Goal: Task Accomplishment & Management: Use online tool/utility

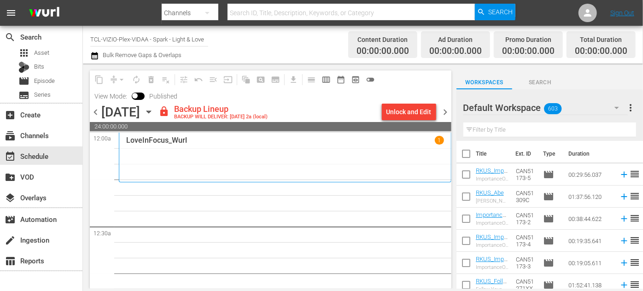
click at [616, 108] on icon "button" at bounding box center [616, 108] width 5 height 2
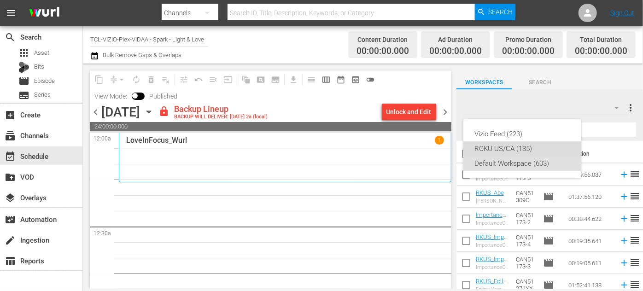
click at [506, 145] on div "ROKU US/CA (185)" at bounding box center [522, 148] width 96 height 15
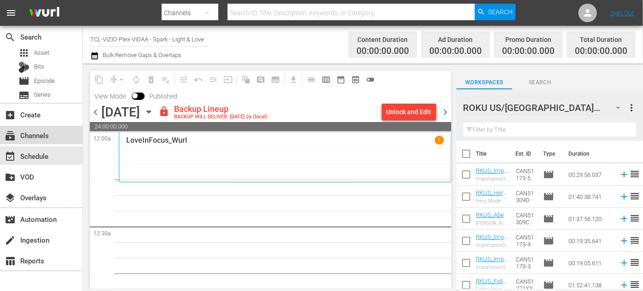
click at [38, 136] on div "subscriptions Channels" at bounding box center [26, 134] width 52 height 8
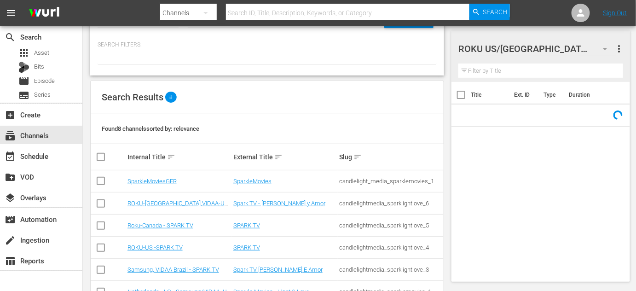
scroll to position [83, 0]
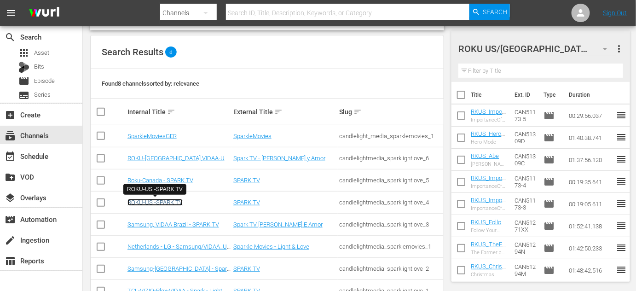
click at [161, 203] on link "ROKU-US -SPARK TV" at bounding box center [155, 202] width 55 height 7
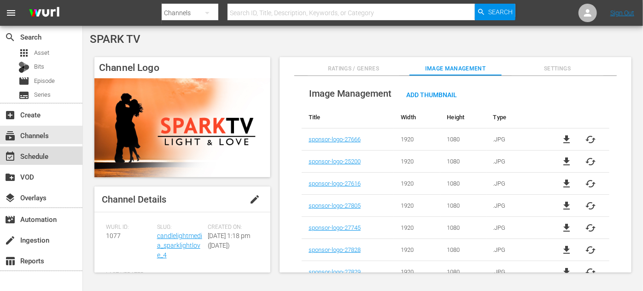
click at [36, 158] on div "event_available Schedule" at bounding box center [26, 155] width 52 height 8
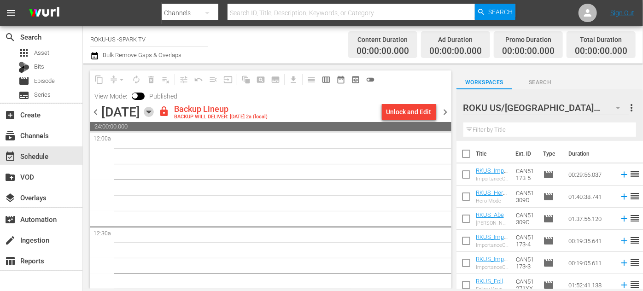
click at [154, 110] on icon "button" at bounding box center [149, 112] width 10 height 10
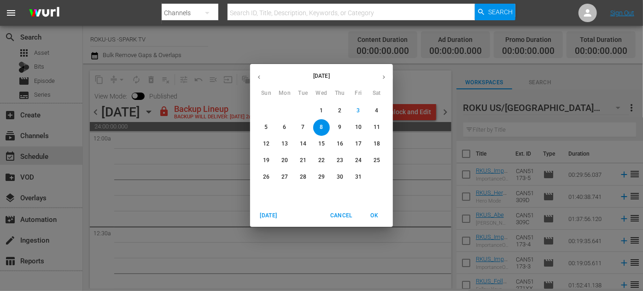
click at [282, 127] on span "6" at bounding box center [284, 127] width 17 height 8
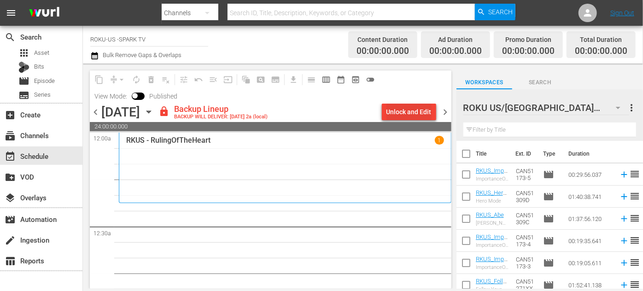
click at [413, 110] on div "Unlock and Edit" at bounding box center [408, 112] width 45 height 17
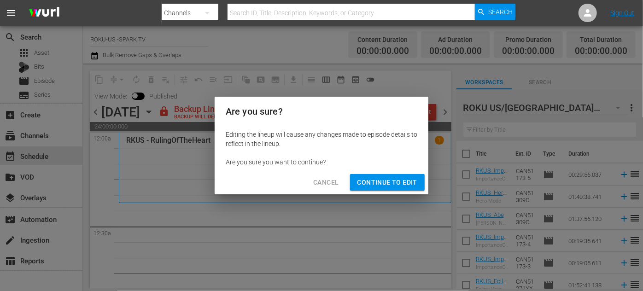
click at [376, 179] on span "Continue to Edit" at bounding box center [387, 183] width 60 height 12
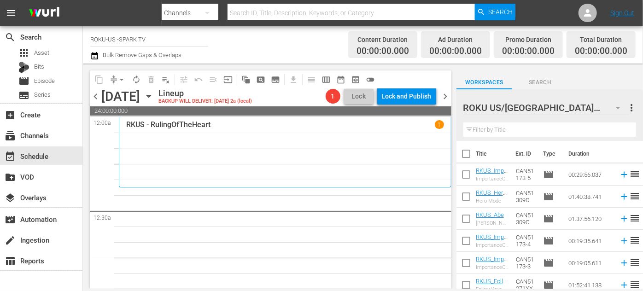
click at [517, 132] on input "text" at bounding box center [549, 129] width 173 height 15
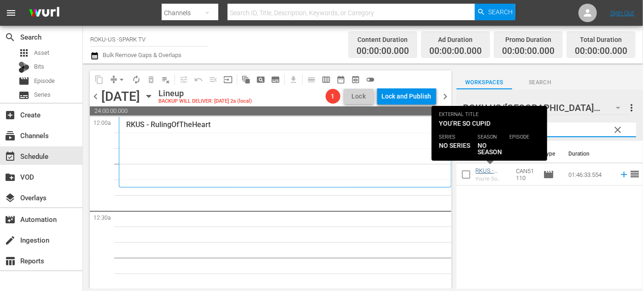
type input "cupid"
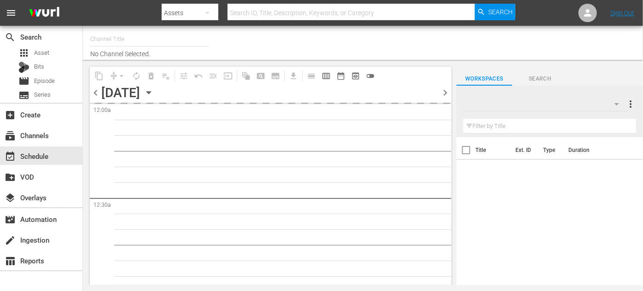
type input "ROKU-US -SPARK TV (1077)"
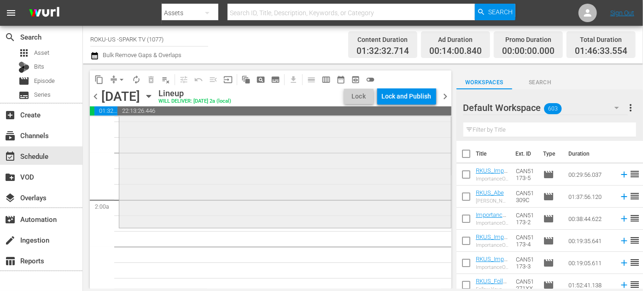
scroll to position [335, 0]
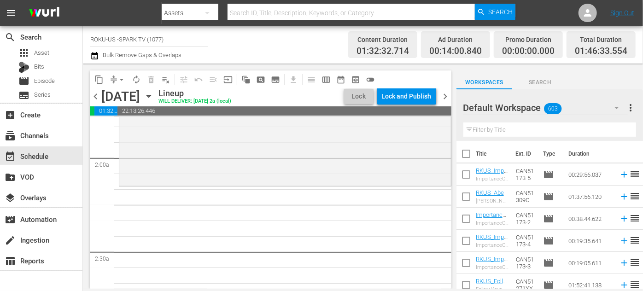
click at [615, 107] on icon "button" at bounding box center [616, 107] width 11 height 11
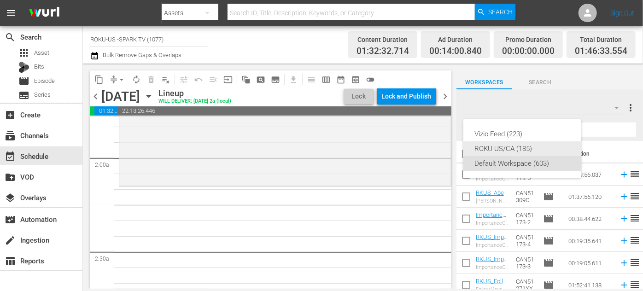
click at [514, 147] on div "ROKU US/CA (185)" at bounding box center [522, 148] width 96 height 15
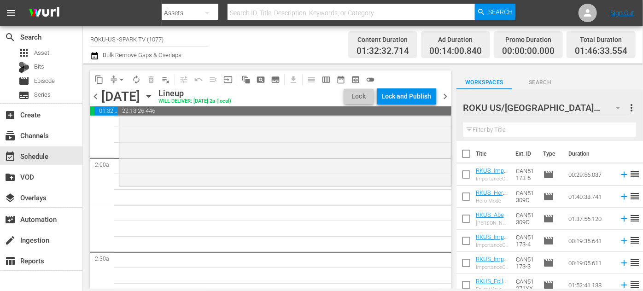
click at [494, 134] on input "text" at bounding box center [549, 129] width 173 height 15
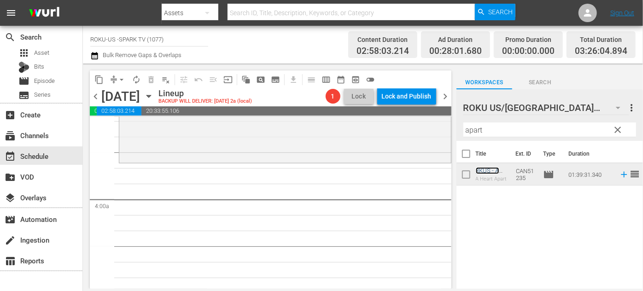
scroll to position [669, 0]
drag, startPoint x: 488, startPoint y: 128, endPoint x: 412, endPoint y: 128, distance: 76.9
click at [412, 128] on div "content_copy compress arrow_drop_down autorenew_outlined delete_forever_outline…" at bounding box center [363, 176] width 560 height 225
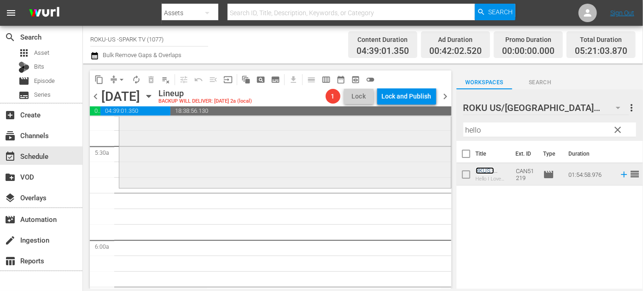
scroll to position [1004, 0]
drag, startPoint x: 501, startPoint y: 133, endPoint x: 454, endPoint y: 132, distance: 46.5
click at [454, 132] on div "content_copy compress arrow_drop_down autorenew_outlined delete_forever_outline…" at bounding box center [363, 176] width 560 height 225
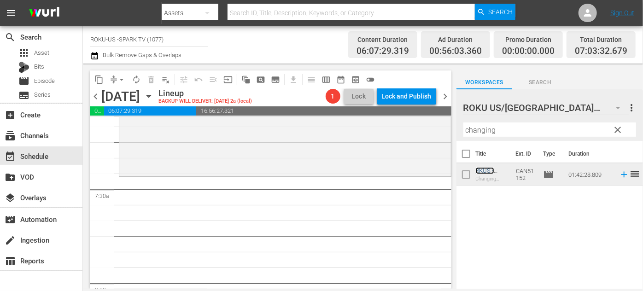
scroll to position [1339, 0]
drag, startPoint x: 520, startPoint y: 133, endPoint x: 414, endPoint y: 130, distance: 105.9
click at [414, 130] on div "content_copy compress arrow_drop_down autorenew_outlined delete_forever_outline…" at bounding box center [363, 176] width 560 height 225
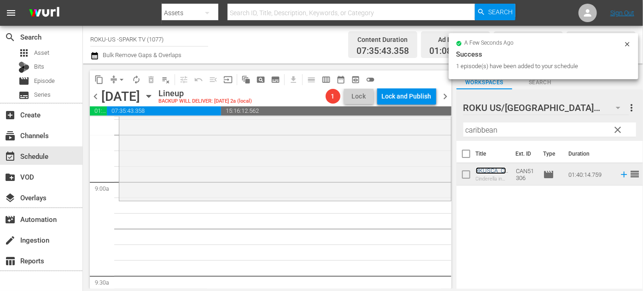
scroll to position [1632, 0]
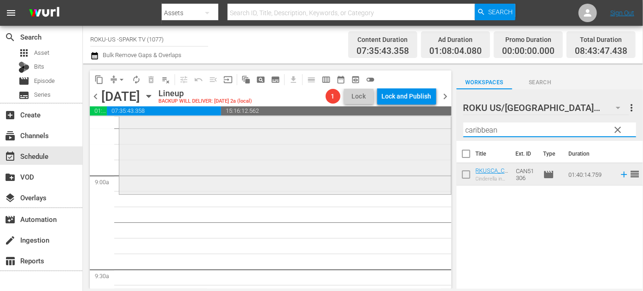
drag, startPoint x: 489, startPoint y: 130, endPoint x: 430, endPoint y: 135, distance: 59.6
click at [430, 135] on div "content_copy compress arrow_drop_down autorenew_outlined delete_forever_outline…" at bounding box center [363, 176] width 560 height 225
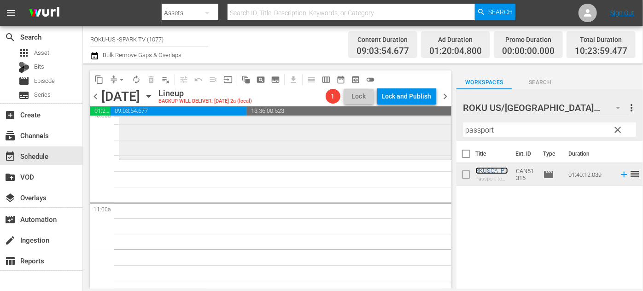
scroll to position [2009, 0]
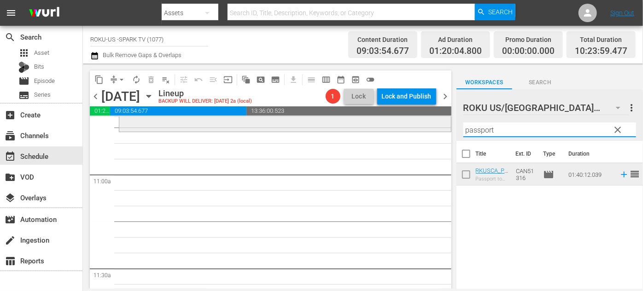
drag, startPoint x: 500, startPoint y: 134, endPoint x: 404, endPoint y: 127, distance: 95.6
click at [404, 127] on div "content_copy compress arrow_drop_down autorenew_outlined delete_forever_outline…" at bounding box center [363, 176] width 560 height 225
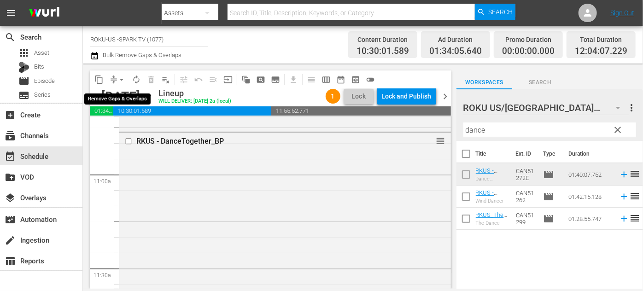
click at [121, 79] on span "arrow_drop_down" at bounding box center [121, 79] width 9 height 9
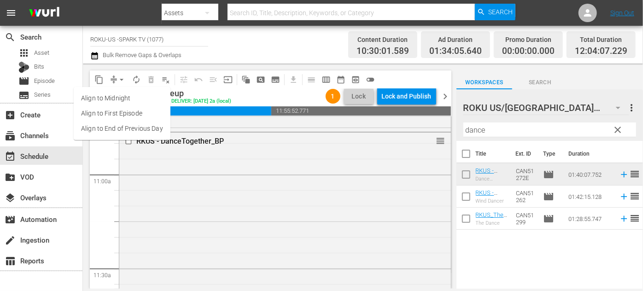
click at [128, 131] on li "Align to End of Previous Day" at bounding box center [122, 128] width 97 height 15
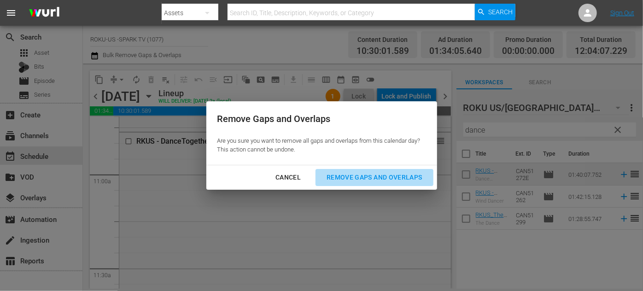
click at [346, 175] on div "Remove Gaps and Overlaps" at bounding box center [374, 178] width 110 height 12
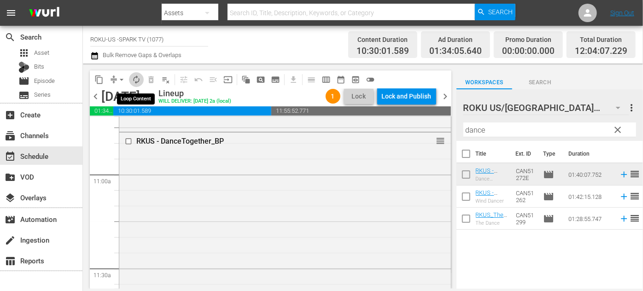
click at [139, 80] on span "autorenew_outlined" at bounding box center [136, 79] width 9 height 9
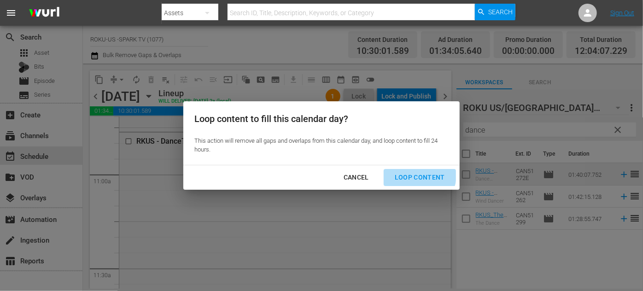
click at [419, 175] on div "Loop Content" at bounding box center [419, 178] width 65 height 12
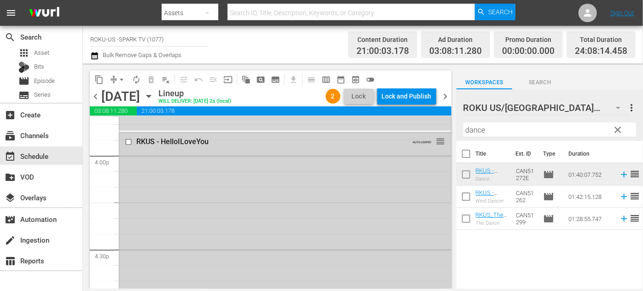
scroll to position [2971, 0]
click at [129, 137] on input "checkbox" at bounding box center [130, 137] width 10 height 8
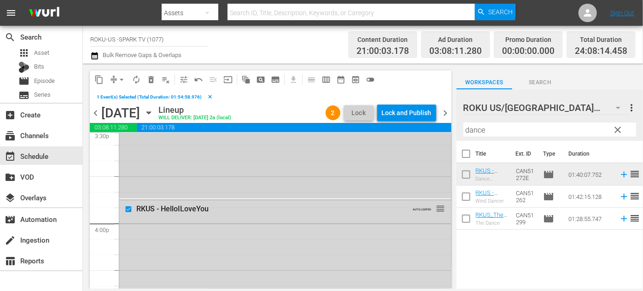
scroll to position [2930, 0]
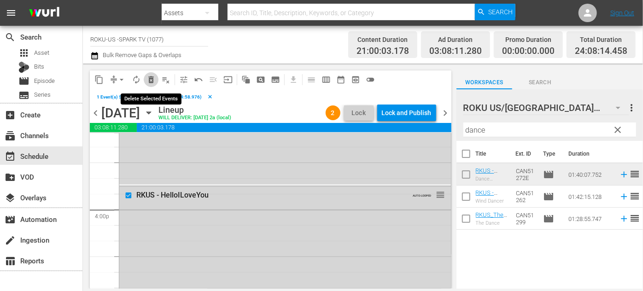
click at [155, 77] on span "delete_forever_outlined" at bounding box center [150, 79] width 9 height 9
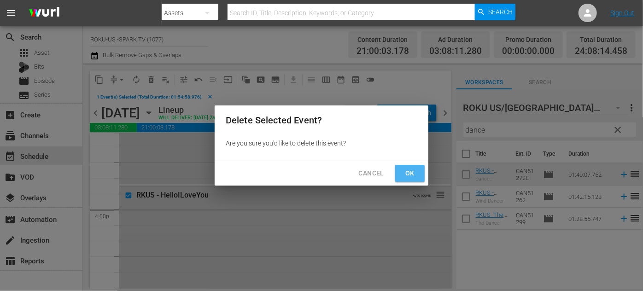
click at [410, 172] on span "Ok" at bounding box center [409, 174] width 15 height 12
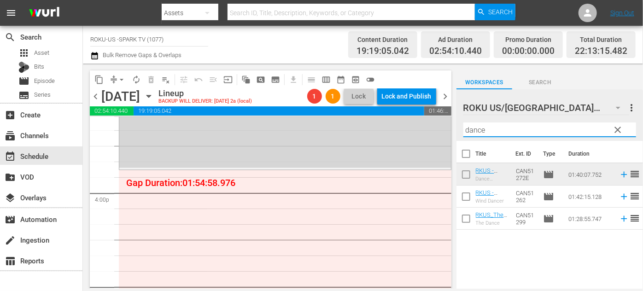
drag, startPoint x: 499, startPoint y: 127, endPoint x: 454, endPoint y: 126, distance: 44.2
click at [454, 126] on div "content_copy compress arrow_drop_down autorenew_outlined delete_forever_outline…" at bounding box center [363, 176] width 560 height 225
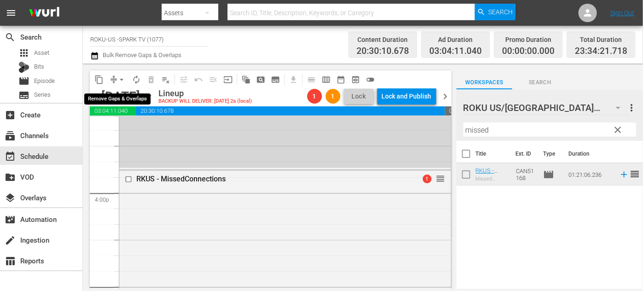
click at [122, 80] on span "arrow_drop_down" at bounding box center [121, 79] width 9 height 9
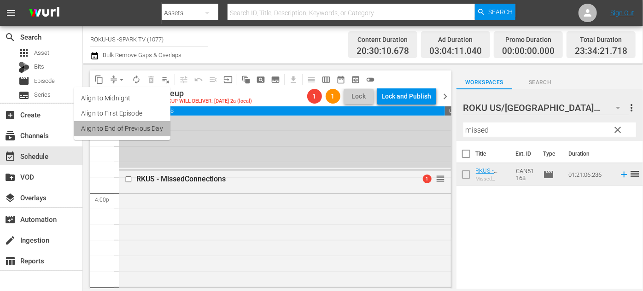
click at [131, 128] on li "Align to End of Previous Day" at bounding box center [122, 128] width 97 height 15
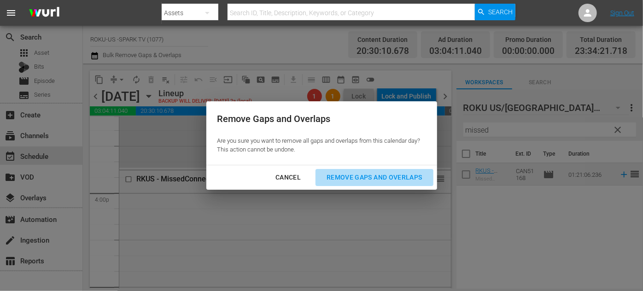
click at [352, 176] on div "Remove Gaps and Overlaps" at bounding box center [374, 178] width 110 height 12
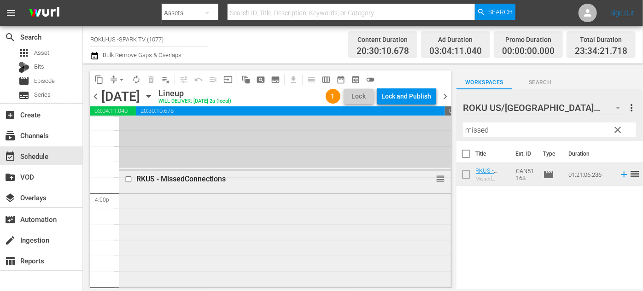
click at [127, 180] on input "checkbox" at bounding box center [130, 179] width 10 height 8
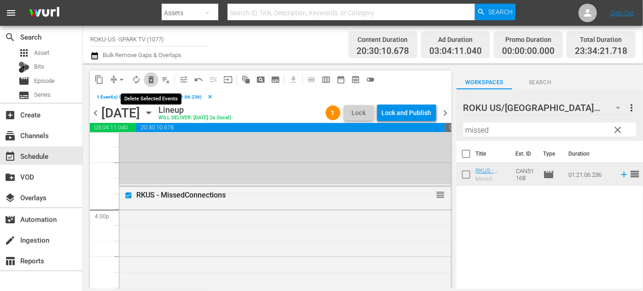
click at [149, 81] on span "delete_forever_outlined" at bounding box center [150, 79] width 9 height 9
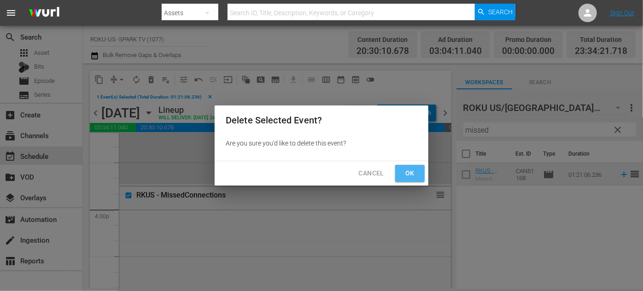
click at [409, 174] on span "Ok" at bounding box center [409, 174] width 15 height 12
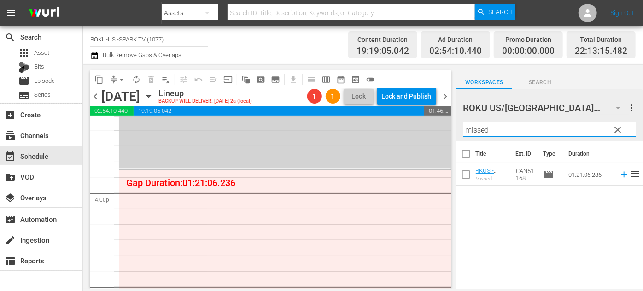
drag, startPoint x: 495, startPoint y: 128, endPoint x: 417, endPoint y: 133, distance: 78.4
click at [415, 134] on div "content_copy compress arrow_drop_down autorenew_outlined delete_forever_outline…" at bounding box center [363, 176] width 560 height 225
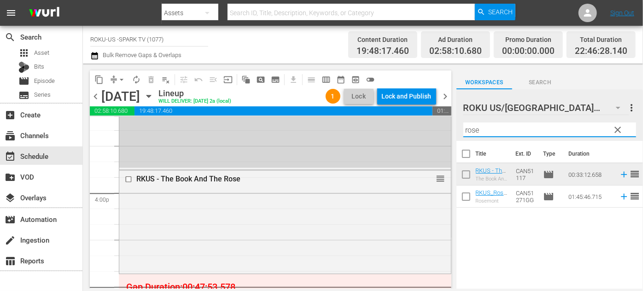
drag, startPoint x: 482, startPoint y: 134, endPoint x: 455, endPoint y: 129, distance: 27.0
click at [455, 129] on div "content_copy compress arrow_drop_down autorenew_outlined delete_forever_outline…" at bounding box center [363, 176] width 560 height 225
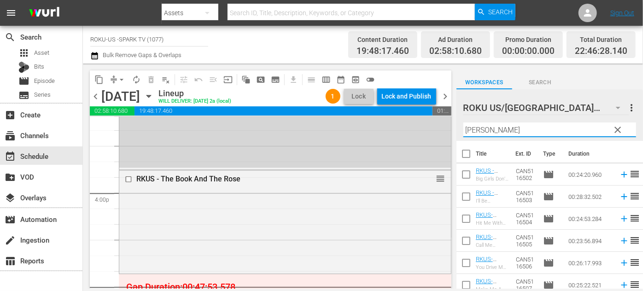
click at [455, 128] on div "content_copy compress arrow_drop_down autorenew_outlined delete_forever_outline…" at bounding box center [269, 176] width 373 height 225
click at [456, 128] on div "content_copy compress arrow_drop_down autorenew_outlined delete_forever_outline…" at bounding box center [363, 176] width 560 height 225
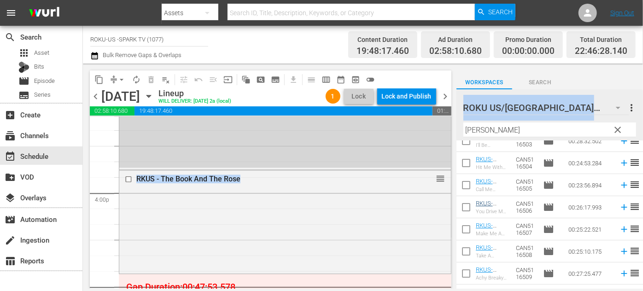
scroll to position [94, 0]
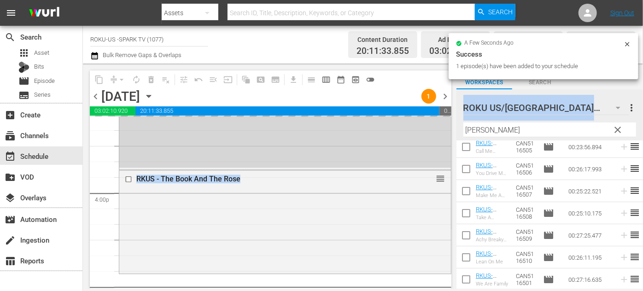
click at [459, 114] on div "ROKU US/CA 185 ROKU US/CA more_vert clear Filter by Title austen" at bounding box center [549, 115] width 186 height 52
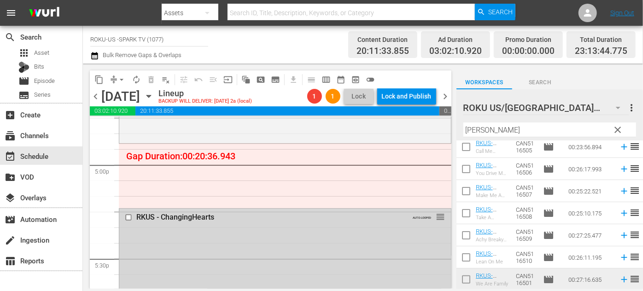
scroll to position [3055, 0]
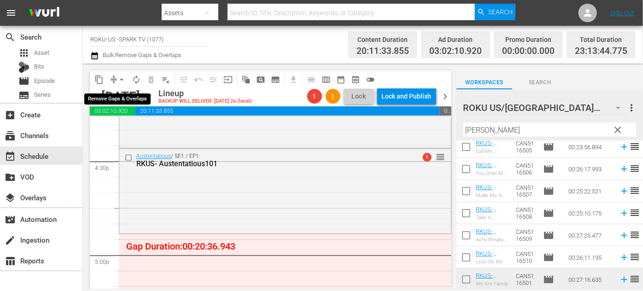
click at [123, 81] on span "arrow_drop_down" at bounding box center [121, 79] width 9 height 9
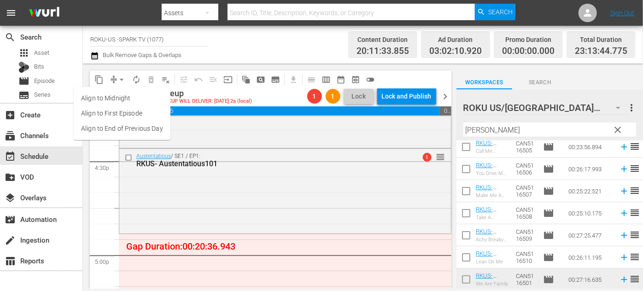
click at [133, 128] on li "Align to End of Previous Day" at bounding box center [122, 128] width 97 height 15
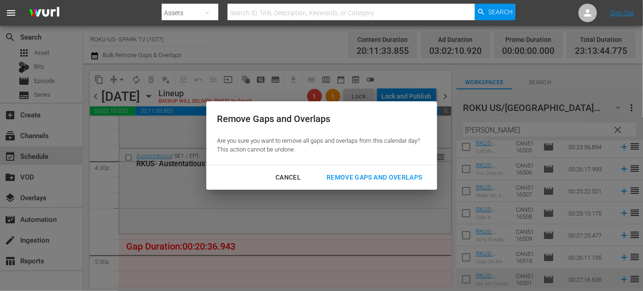
click at [343, 178] on div "Remove Gaps and Overlaps" at bounding box center [374, 178] width 110 height 12
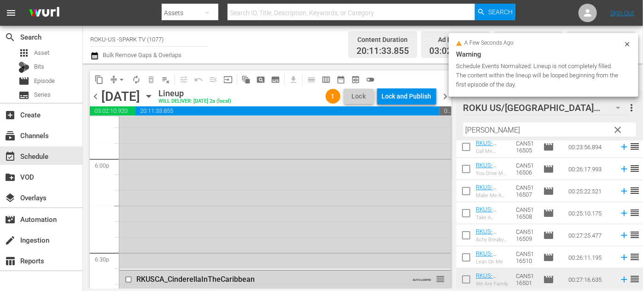
scroll to position [3474, 0]
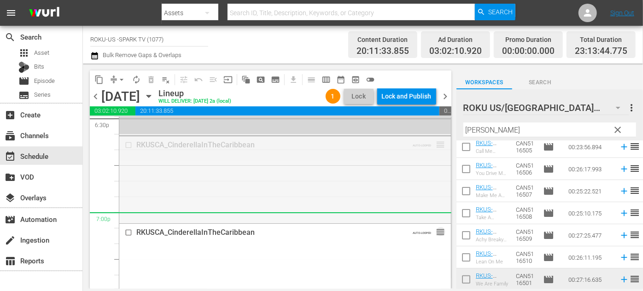
drag, startPoint x: 433, startPoint y: 145, endPoint x: 416, endPoint y: 215, distance: 72.0
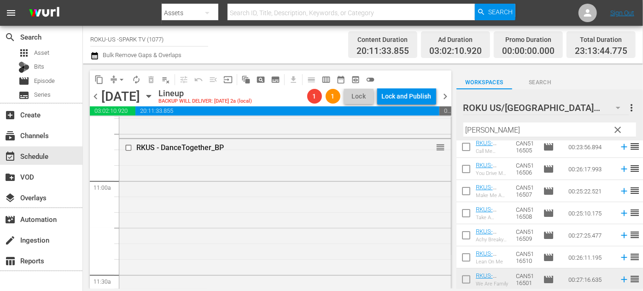
scroll to position [1967, 0]
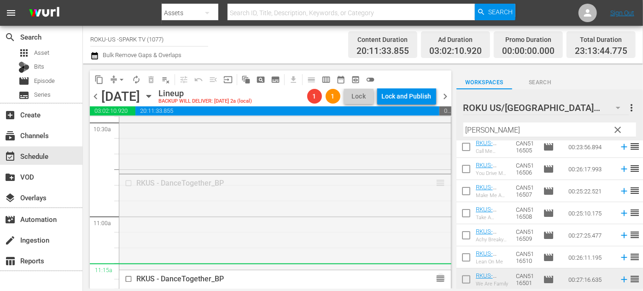
drag, startPoint x: 433, startPoint y: 181, endPoint x: 417, endPoint y: 268, distance: 88.4
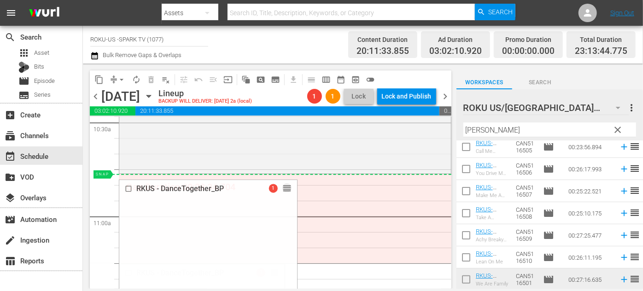
drag, startPoint x: 275, startPoint y: 272, endPoint x: 303, endPoint y: 178, distance: 98.0
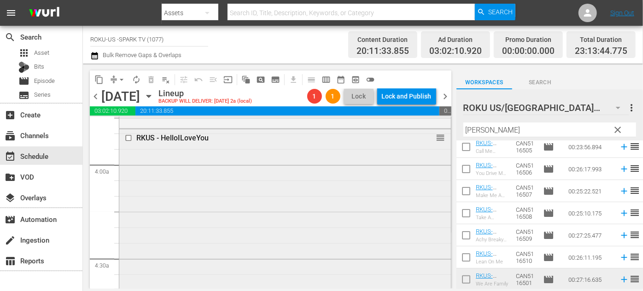
scroll to position [669, 0]
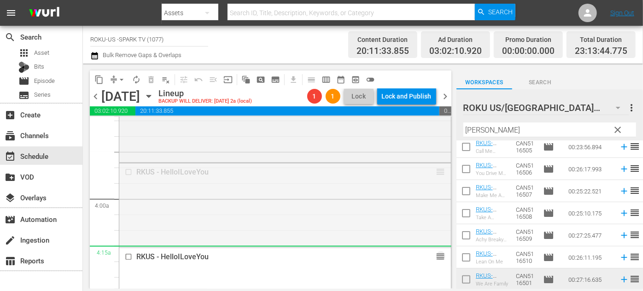
drag, startPoint x: 433, startPoint y: 169, endPoint x: 413, endPoint y: 250, distance: 84.0
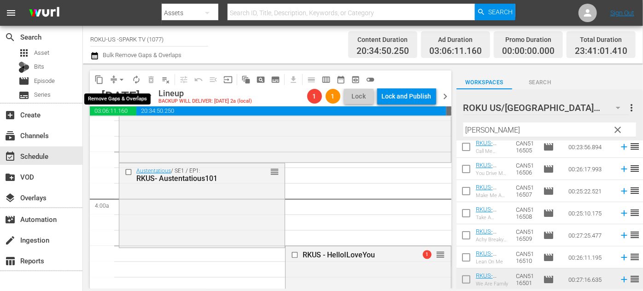
click at [121, 78] on span "arrow_drop_down" at bounding box center [121, 79] width 9 height 9
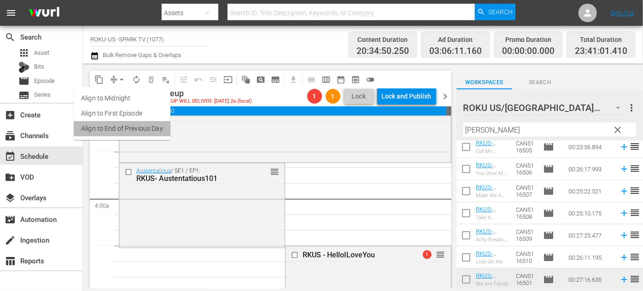
click at [142, 125] on li "Align to End of Previous Day" at bounding box center [122, 128] width 97 height 15
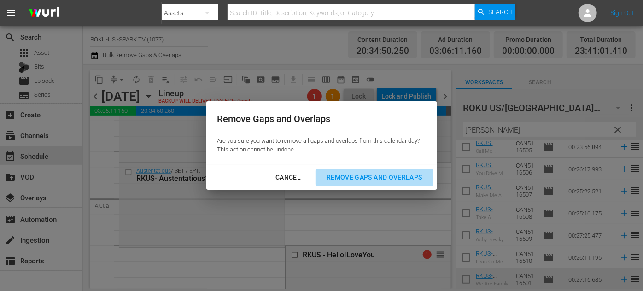
click at [337, 176] on div "Remove Gaps and Overlaps" at bounding box center [374, 178] width 110 height 12
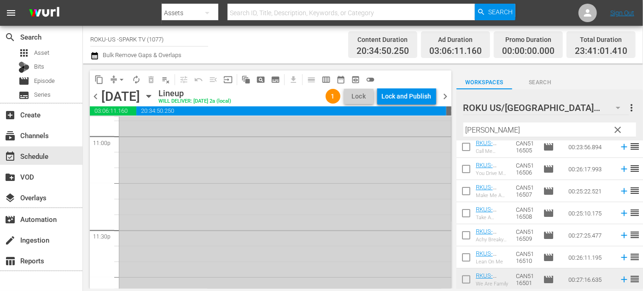
scroll to position [4347, 0]
click at [405, 92] on div "Lock and Publish" at bounding box center [407, 96] width 50 height 17
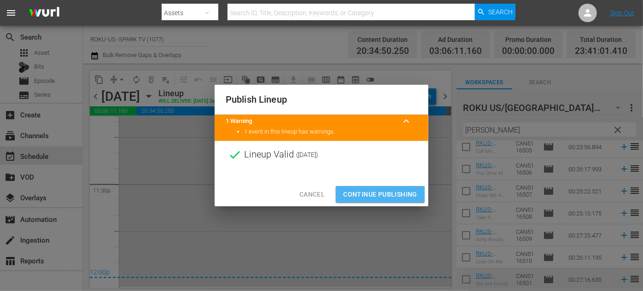
click at [385, 192] on span "Continue Publishing" at bounding box center [380, 195] width 74 height 12
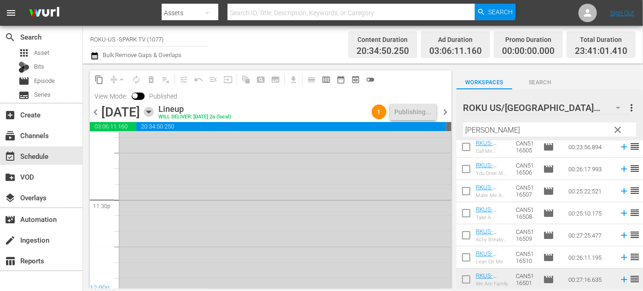
click at [154, 111] on icon "button" at bounding box center [149, 112] width 10 height 10
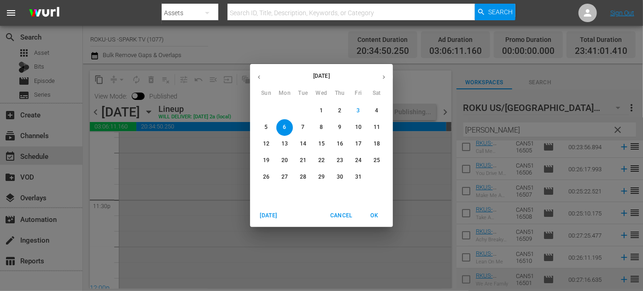
click at [307, 129] on span "7" at bounding box center [303, 127] width 17 height 8
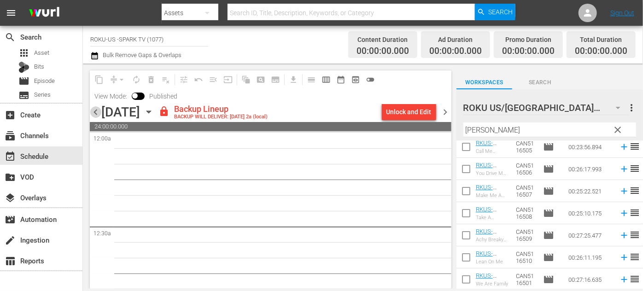
click at [93, 114] on span "chevron_left" at bounding box center [96, 112] width 12 height 12
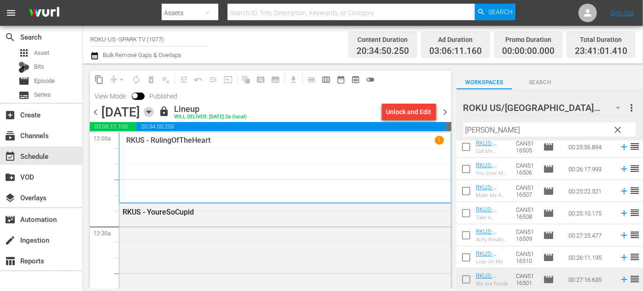
click at [154, 113] on icon "button" at bounding box center [149, 112] width 10 height 10
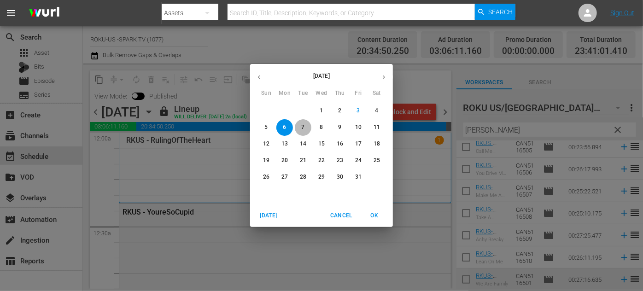
click at [303, 130] on p "7" at bounding box center [302, 127] width 3 height 8
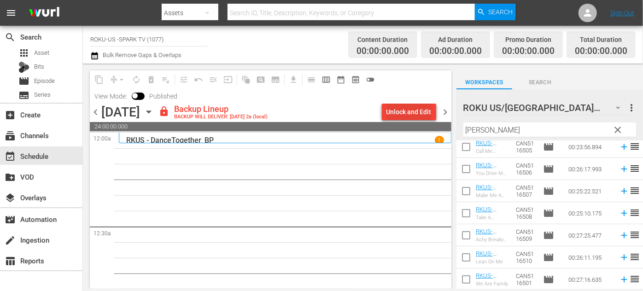
click at [410, 108] on div "Unlock and Edit" at bounding box center [408, 112] width 45 height 17
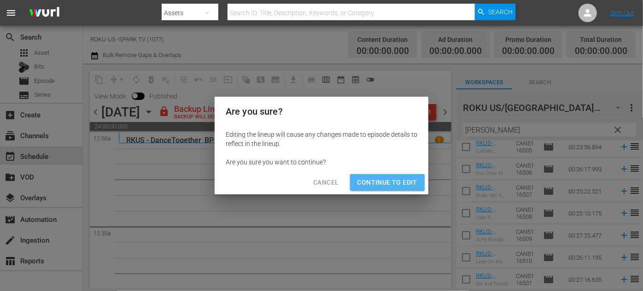
click at [409, 186] on span "Continue to Edit" at bounding box center [387, 183] width 60 height 12
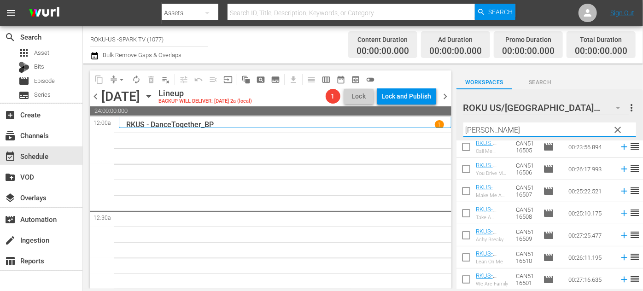
drag, startPoint x: 491, startPoint y: 131, endPoint x: 455, endPoint y: 129, distance: 35.9
click at [455, 129] on div "content_copy compress arrow_drop_down autorenew_outlined delete_forever_outline…" at bounding box center [363, 176] width 560 height 225
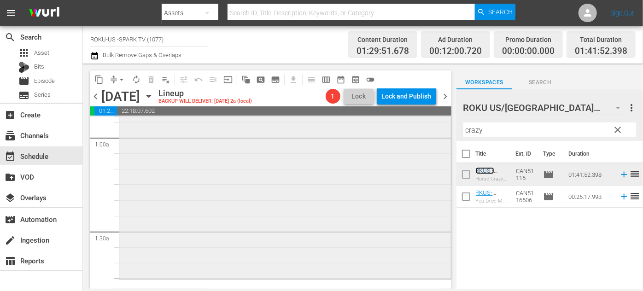
scroll to position [251, 0]
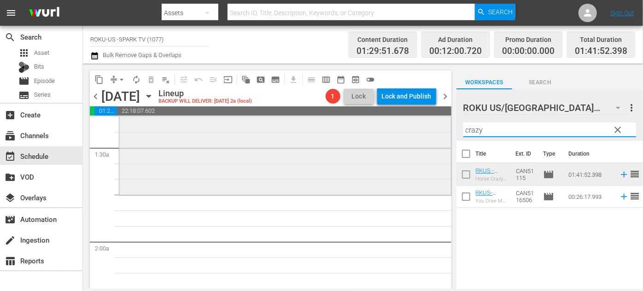
drag, startPoint x: 509, startPoint y: 131, endPoint x: 418, endPoint y: 133, distance: 91.2
click at [418, 133] on div "content_copy compress arrow_drop_down autorenew_outlined delete_forever_outline…" at bounding box center [363, 176] width 560 height 225
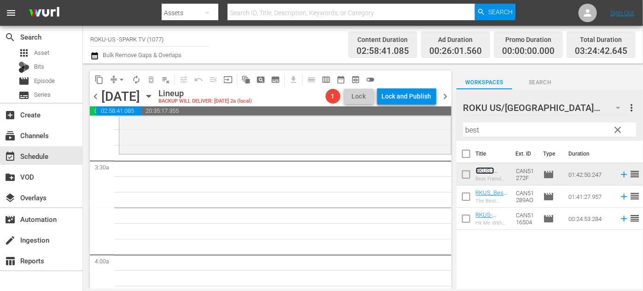
scroll to position [628, 0]
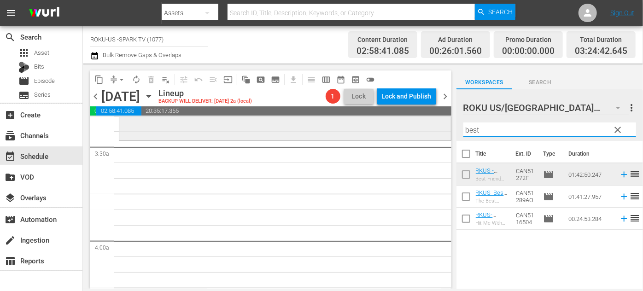
drag, startPoint x: 507, startPoint y: 130, endPoint x: 423, endPoint y: 139, distance: 84.3
click at [423, 137] on div "content_copy compress arrow_drop_down autorenew_outlined delete_forever_outline…" at bounding box center [363, 176] width 560 height 225
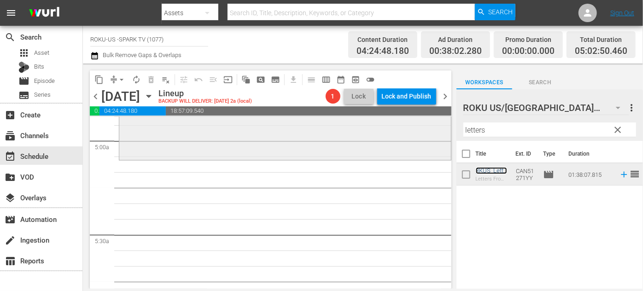
scroll to position [921, 0]
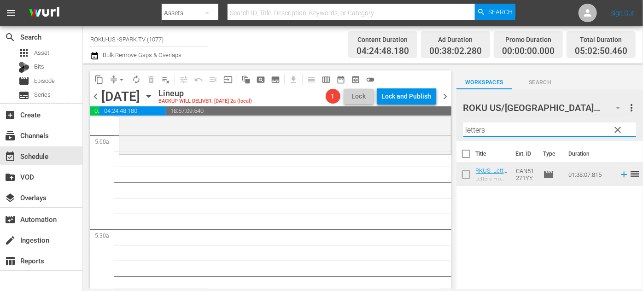
drag, startPoint x: 488, startPoint y: 131, endPoint x: 446, endPoint y: 127, distance: 43.0
click at [446, 127] on div "content_copy compress arrow_drop_down autorenew_outlined delete_forever_outline…" at bounding box center [363, 176] width 560 height 225
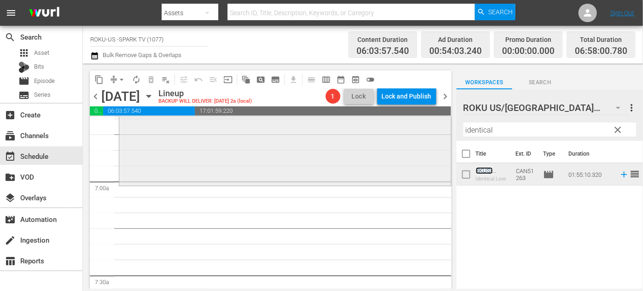
scroll to position [1256, 0]
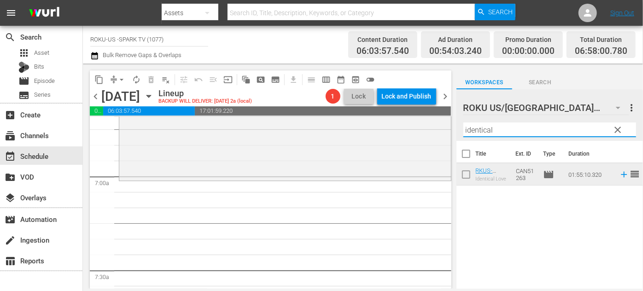
drag, startPoint x: 508, startPoint y: 129, endPoint x: 452, endPoint y: 129, distance: 56.2
click at [452, 129] on div "content_copy compress arrow_drop_down autorenew_outlined delete_forever_outline…" at bounding box center [363, 176] width 560 height 225
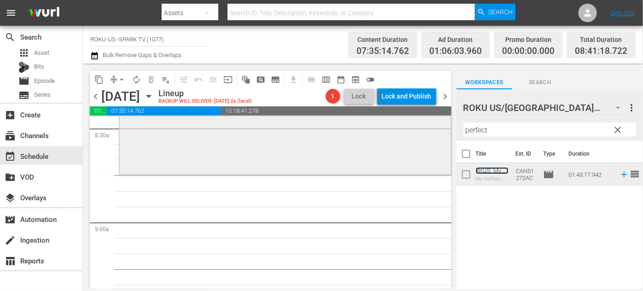
scroll to position [1590, 0]
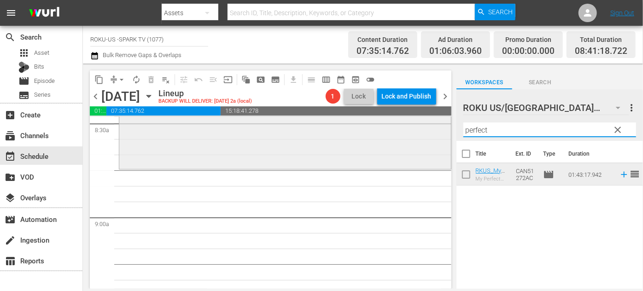
drag, startPoint x: 480, startPoint y: 130, endPoint x: 428, endPoint y: 129, distance: 52.5
click at [428, 129] on div "content_copy compress arrow_drop_down autorenew_outlined delete_forever_outline…" at bounding box center [363, 176] width 560 height 225
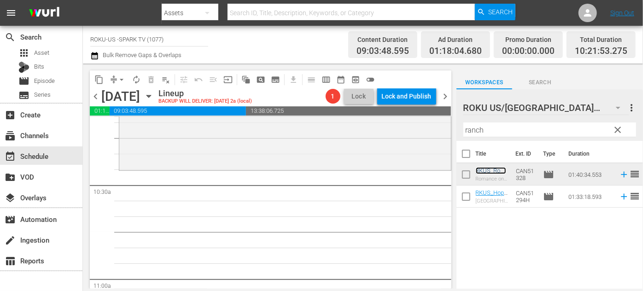
scroll to position [1925, 0]
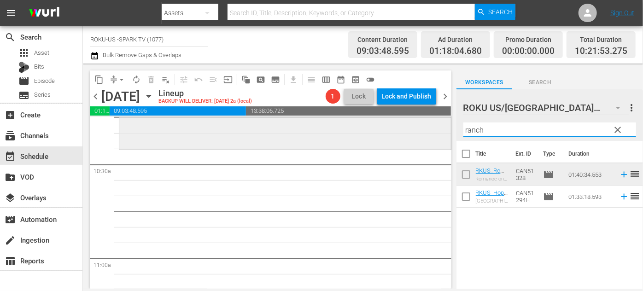
drag, startPoint x: 497, startPoint y: 129, endPoint x: 406, endPoint y: 137, distance: 91.5
click at [405, 137] on div "content_copy compress arrow_drop_down autorenew_outlined delete_forever_outline…" at bounding box center [363, 176] width 560 height 225
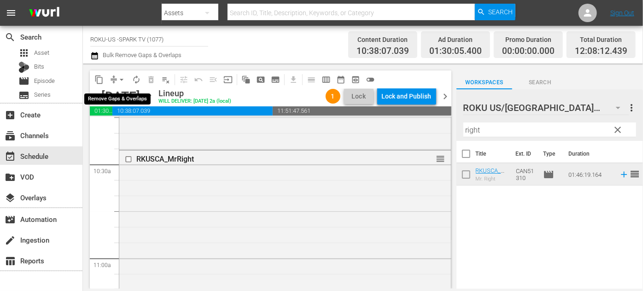
click at [124, 79] on span "arrow_drop_down" at bounding box center [121, 79] width 9 height 9
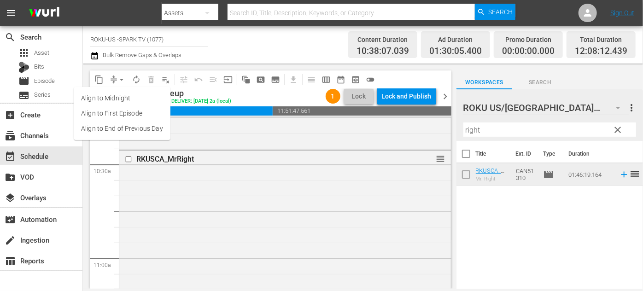
click at [144, 131] on li "Align to End of Previous Day" at bounding box center [122, 128] width 97 height 15
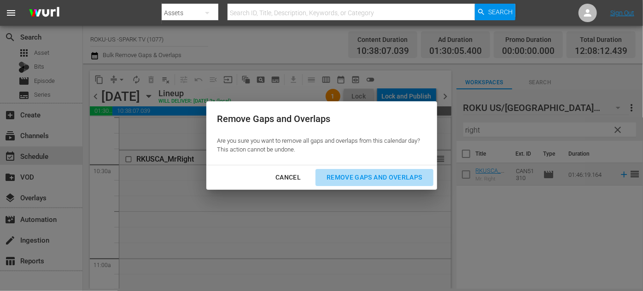
click at [373, 180] on div "Remove Gaps and Overlaps" at bounding box center [374, 178] width 110 height 12
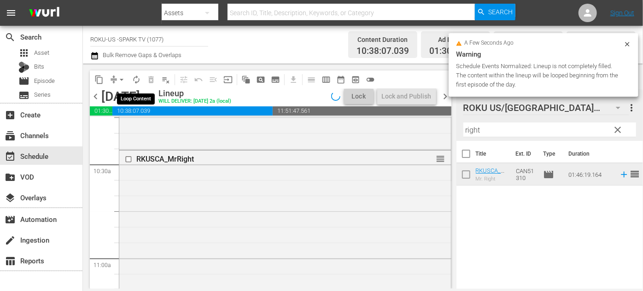
click at [139, 78] on span "autorenew_outlined" at bounding box center [136, 79] width 9 height 9
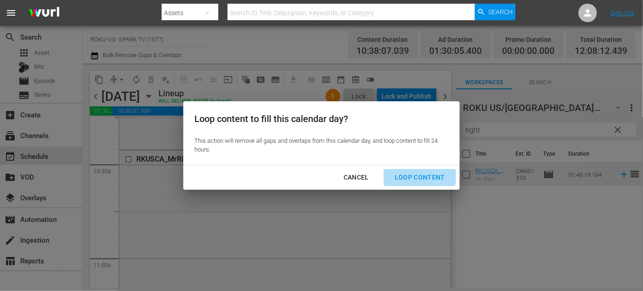
click at [416, 175] on div "Loop Content" at bounding box center [419, 178] width 65 height 12
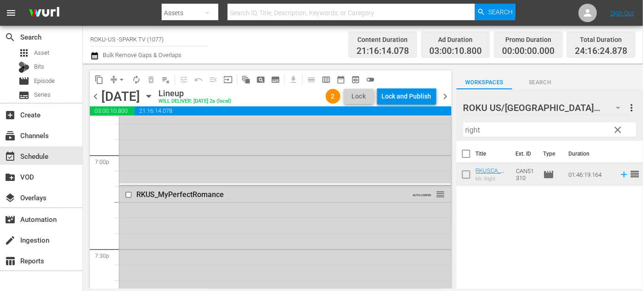
scroll to position [3520, 0]
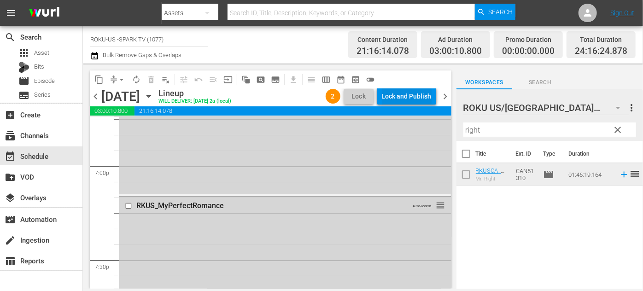
click at [411, 100] on div "Lock and Publish" at bounding box center [407, 96] width 50 height 17
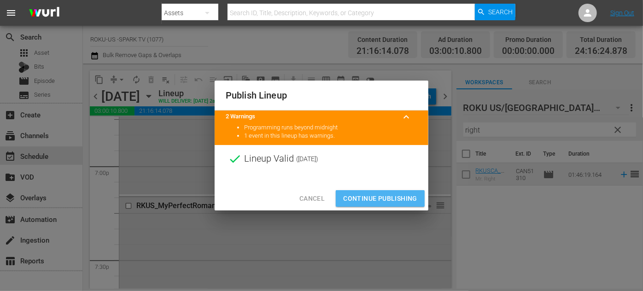
click at [379, 197] on span "Continue Publishing" at bounding box center [380, 199] width 74 height 12
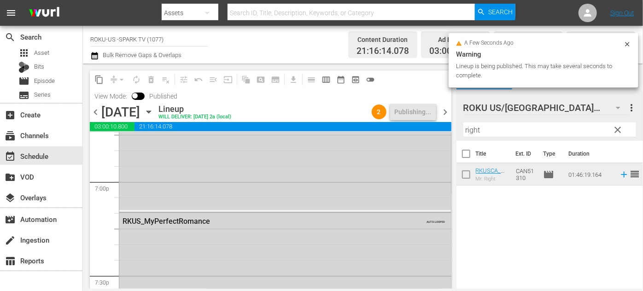
click at [154, 110] on icon "button" at bounding box center [149, 112] width 10 height 10
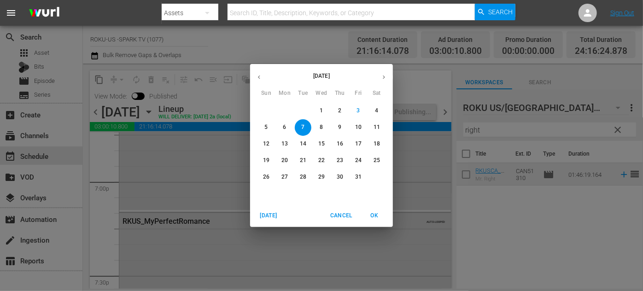
click at [326, 129] on span "8" at bounding box center [321, 127] width 17 height 8
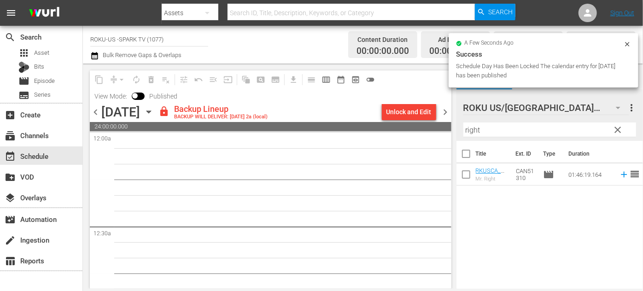
click at [97, 110] on span "chevron_left" at bounding box center [96, 112] width 12 height 12
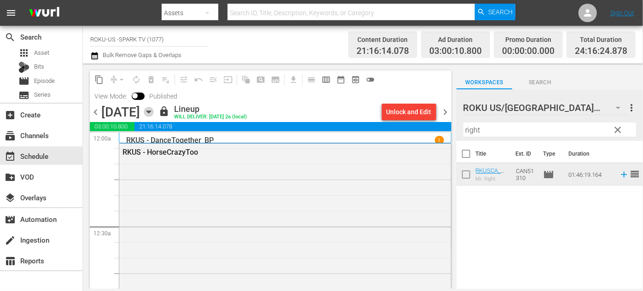
click at [154, 113] on icon "button" at bounding box center [149, 112] width 10 height 10
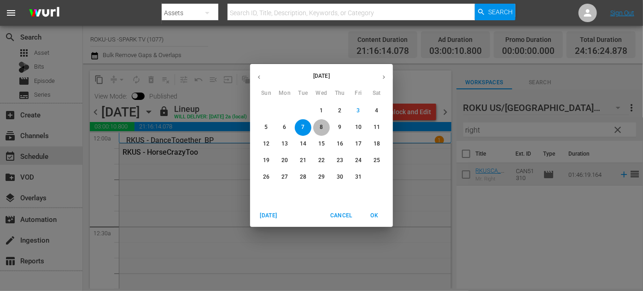
click at [325, 125] on span "8" at bounding box center [321, 127] width 17 height 8
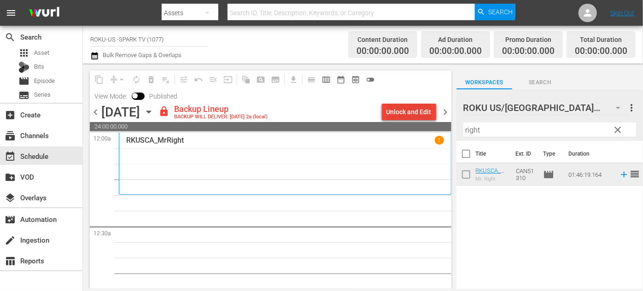
click at [404, 112] on div "Unlock and Edit" at bounding box center [408, 112] width 45 height 17
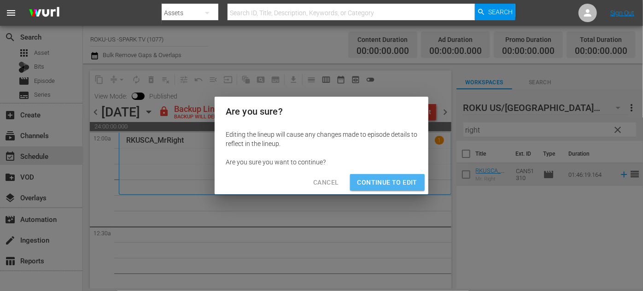
click at [389, 184] on span "Continue to Edit" at bounding box center [387, 183] width 60 height 12
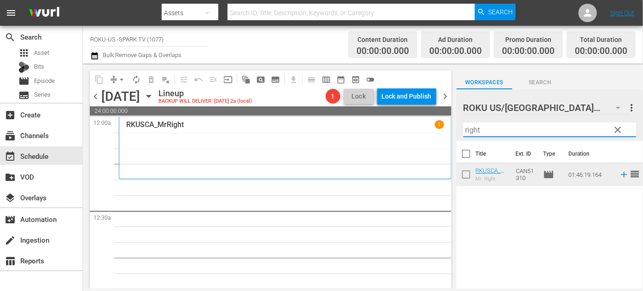
drag, startPoint x: 495, startPoint y: 132, endPoint x: 447, endPoint y: 128, distance: 48.0
click at [447, 128] on div "content_copy compress arrow_drop_down autorenew_outlined delete_forever_outline…" at bounding box center [363, 176] width 560 height 225
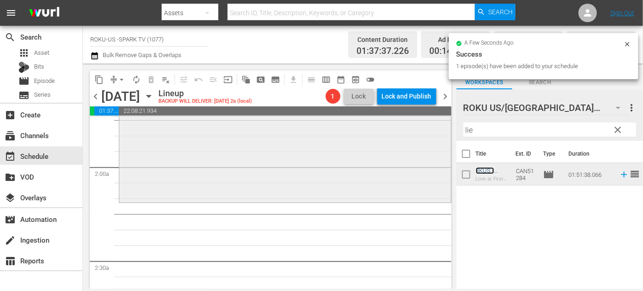
scroll to position [335, 0]
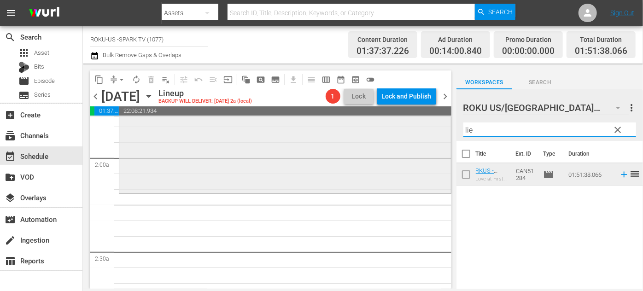
drag, startPoint x: 495, startPoint y: 128, endPoint x: 423, endPoint y: 127, distance: 72.3
click at [422, 128] on div "content_copy compress arrow_drop_down autorenew_outlined delete_forever_outline…" at bounding box center [363, 176] width 560 height 225
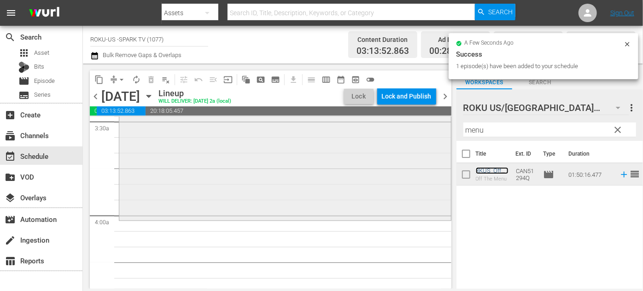
scroll to position [711, 0]
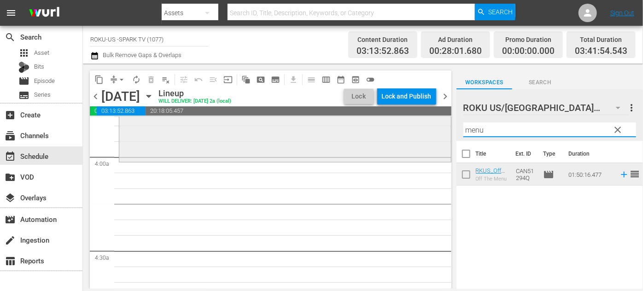
drag, startPoint x: 498, startPoint y: 131, endPoint x: 443, endPoint y: 126, distance: 55.5
click at [443, 126] on div "content_copy compress arrow_drop_down autorenew_outlined delete_forever_outline…" at bounding box center [363, 176] width 560 height 225
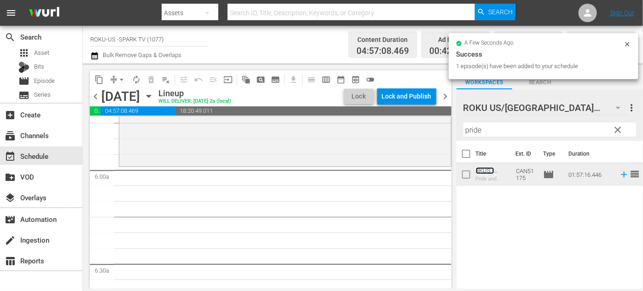
scroll to position [1088, 0]
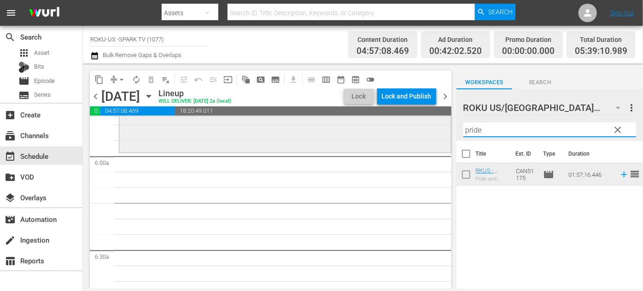
drag, startPoint x: 488, startPoint y: 131, endPoint x: 405, endPoint y: 132, distance: 82.9
click at [400, 133] on div "content_copy compress arrow_drop_down autorenew_outlined delete_forever_outline…" at bounding box center [363, 176] width 560 height 225
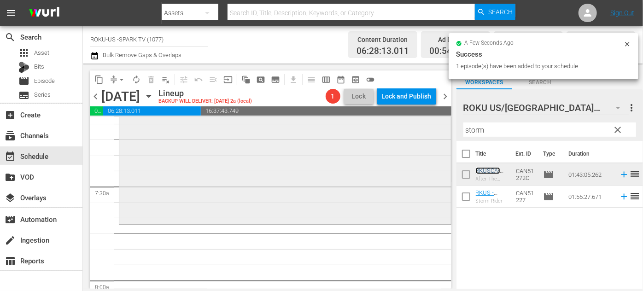
scroll to position [1423, 0]
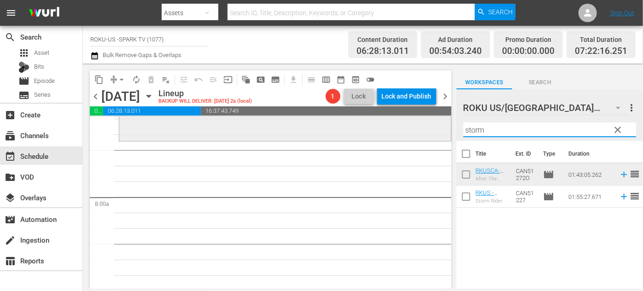
drag, startPoint x: 502, startPoint y: 129, endPoint x: 411, endPoint y: 128, distance: 90.7
click at [411, 128] on div "content_copy compress arrow_drop_down autorenew_outlined delete_forever_outline…" at bounding box center [363, 176] width 560 height 225
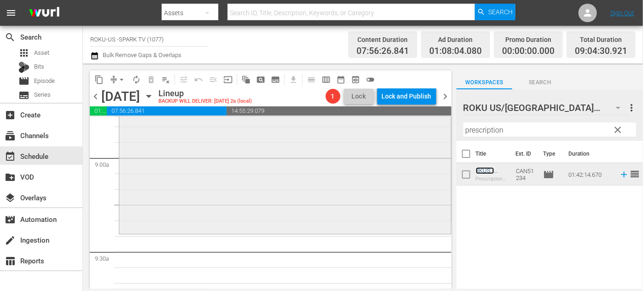
scroll to position [1674, 0]
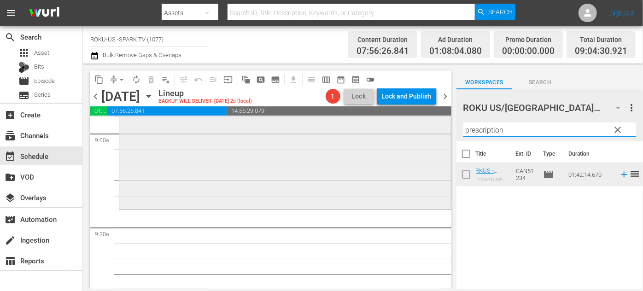
drag, startPoint x: 518, startPoint y: 132, endPoint x: 424, endPoint y: 131, distance: 93.9
click at [424, 131] on div "content_copy compress arrow_drop_down autorenew_outlined delete_forever_outline…" at bounding box center [363, 176] width 560 height 225
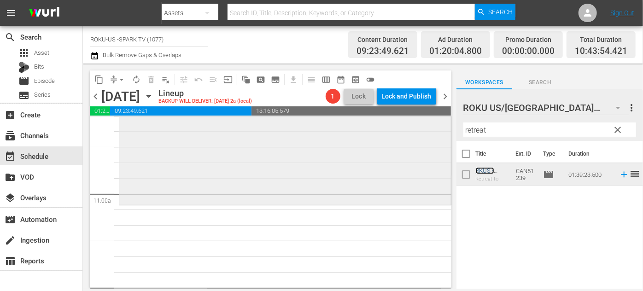
scroll to position [2009, 0]
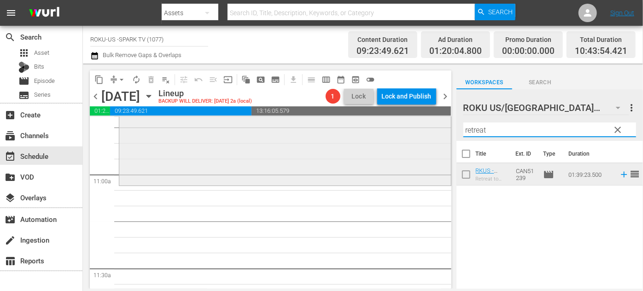
drag, startPoint x: 494, startPoint y: 131, endPoint x: 427, endPoint y: 127, distance: 67.3
click at [427, 127] on div "content_copy compress arrow_drop_down autorenew_outlined delete_forever_outline…" at bounding box center [363, 176] width 560 height 225
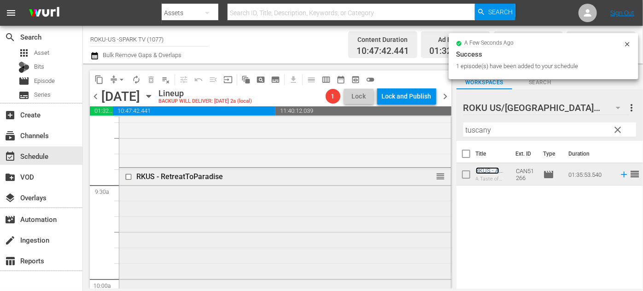
scroll to position [1716, 0]
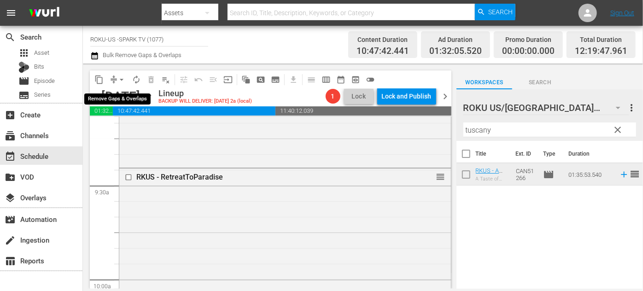
click at [123, 79] on span "arrow_drop_down" at bounding box center [121, 79] width 9 height 9
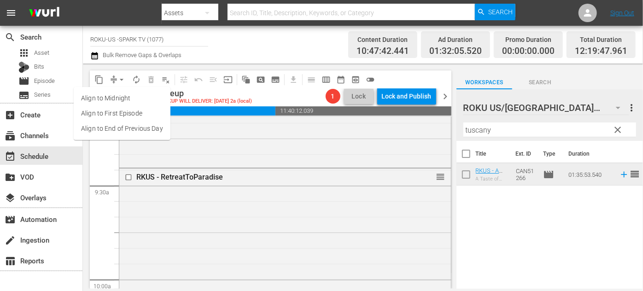
click at [139, 127] on li "Align to End of Previous Day" at bounding box center [122, 128] width 97 height 15
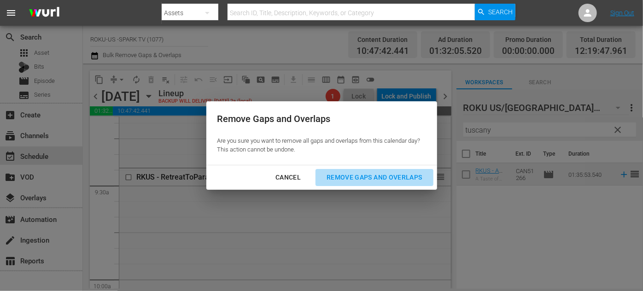
click at [355, 180] on div "Remove Gaps and Overlaps" at bounding box center [374, 178] width 110 height 12
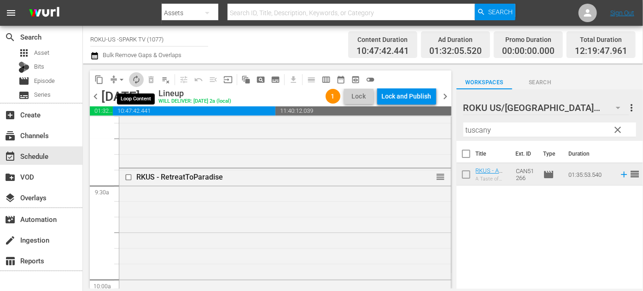
click at [136, 80] on span "autorenew_outlined" at bounding box center [136, 79] width 9 height 9
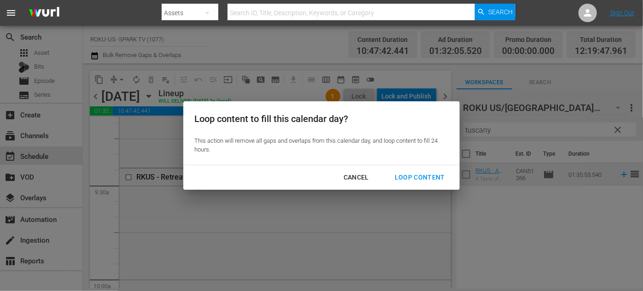
click at [407, 179] on div "Loop Content" at bounding box center [419, 178] width 65 height 12
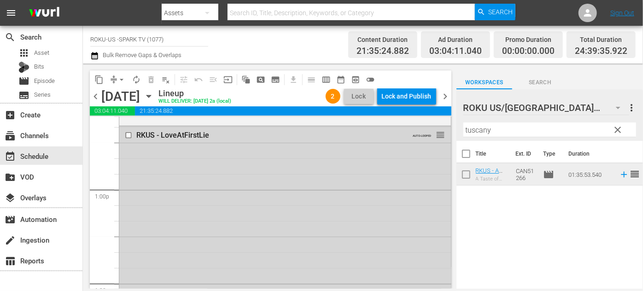
scroll to position [2343, 0]
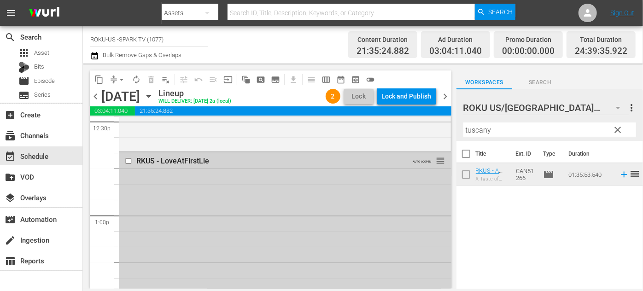
click at [128, 159] on input "checkbox" at bounding box center [130, 161] width 10 height 8
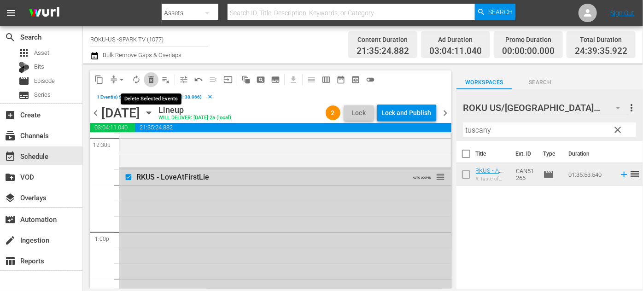
click at [151, 78] on span "delete_forever_outlined" at bounding box center [150, 79] width 9 height 9
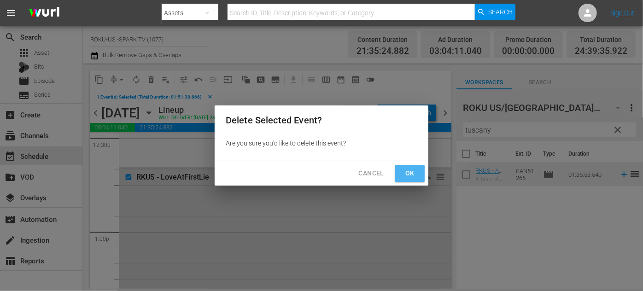
click at [399, 168] on button "Ok" at bounding box center [409, 173] width 29 height 17
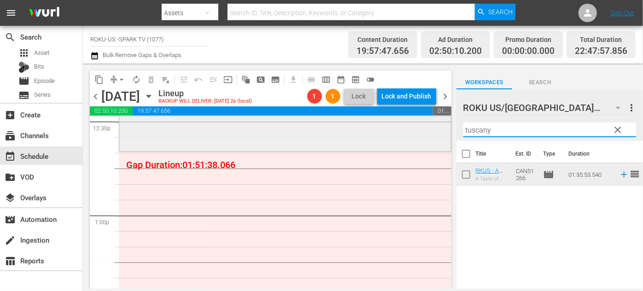
drag, startPoint x: 497, startPoint y: 130, endPoint x: 422, endPoint y: 137, distance: 74.9
click at [423, 136] on div "content_copy compress arrow_drop_down autorenew_outlined delete_forever_outline…" at bounding box center [363, 176] width 560 height 225
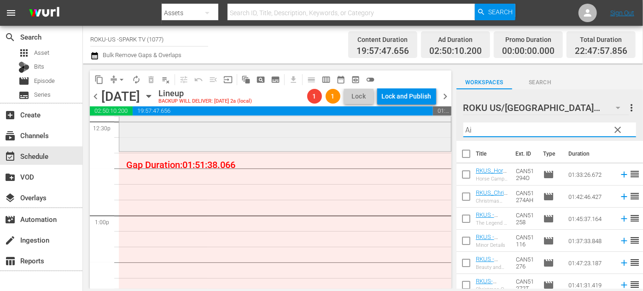
type input "A"
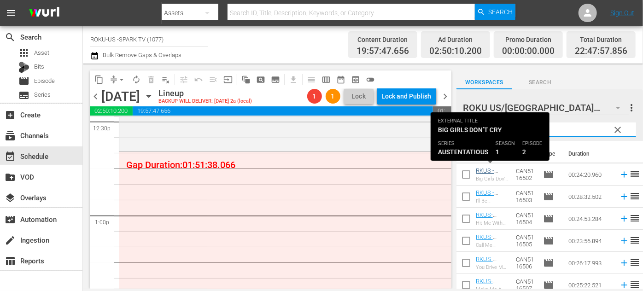
type input "usten"
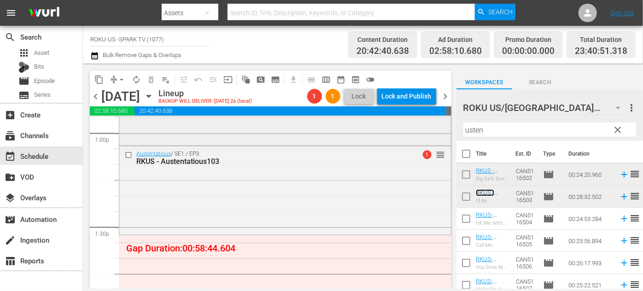
scroll to position [2427, 0]
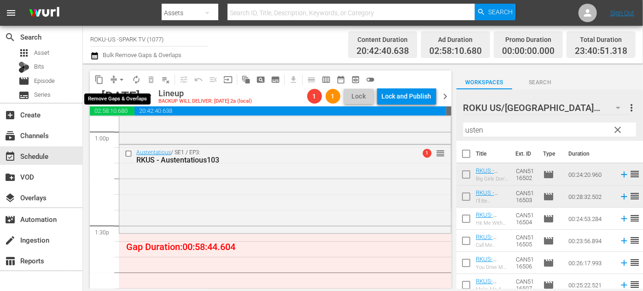
click at [120, 79] on span "arrow_drop_down" at bounding box center [121, 79] width 9 height 9
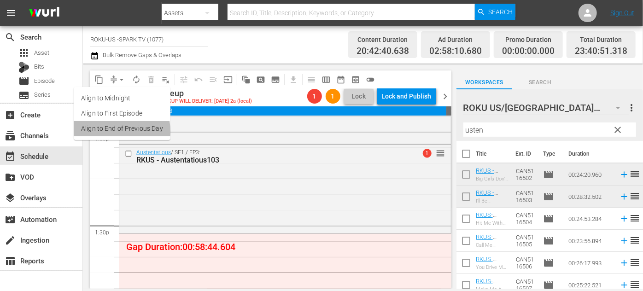
click at [113, 129] on li "Align to End of Previous Day" at bounding box center [122, 128] width 97 height 15
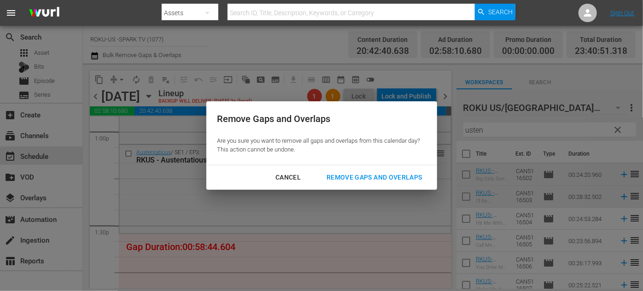
click at [351, 173] on div "Remove Gaps and Overlaps" at bounding box center [374, 178] width 110 height 12
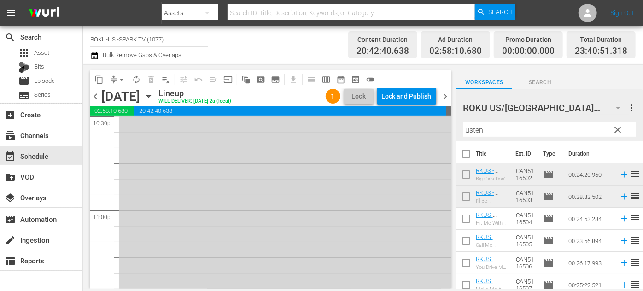
scroll to position [4339, 0]
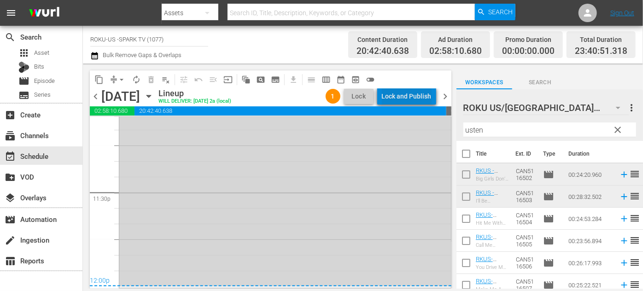
click at [412, 97] on div "Lock and Publish" at bounding box center [407, 96] width 50 height 17
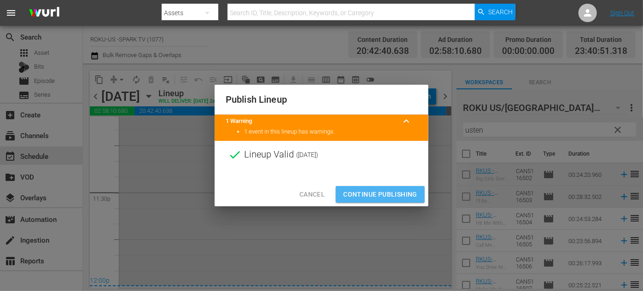
click at [379, 192] on span "Continue Publishing" at bounding box center [380, 195] width 74 height 12
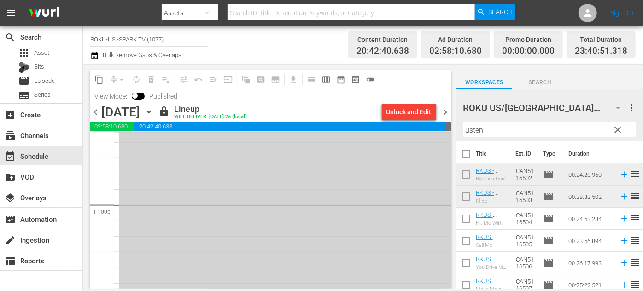
scroll to position [4229, 0]
